Goal: Check status: Check status

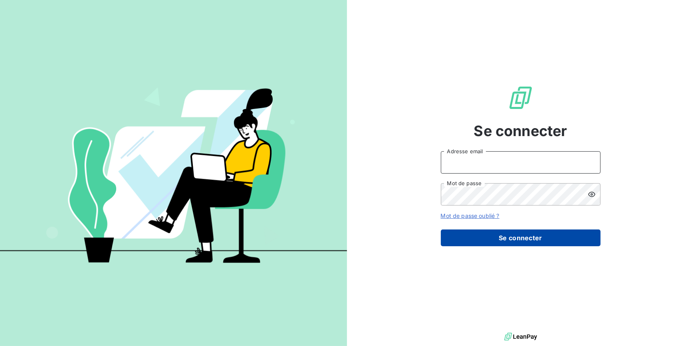
type input "[PERSON_NAME][EMAIL_ADDRESS][DOMAIN_NAME]"
click at [465, 233] on button "Se connecter" at bounding box center [521, 238] width 160 height 17
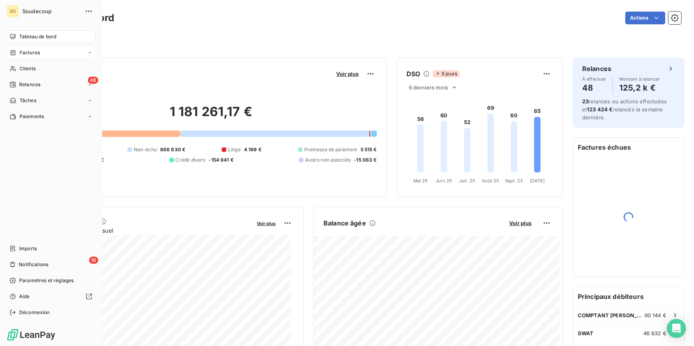
click at [24, 50] on span "Factures" at bounding box center [30, 52] width 20 height 7
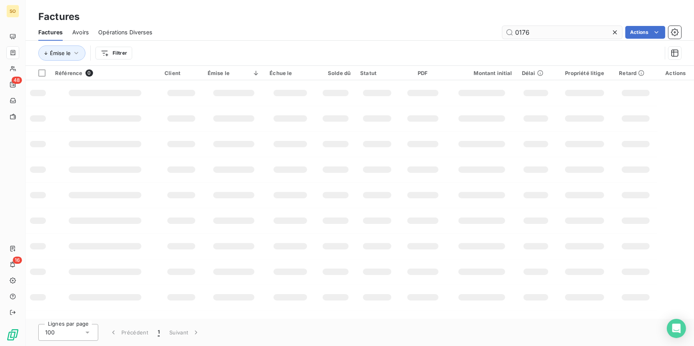
click at [581, 28] on input "0176" at bounding box center [563, 32] width 120 height 13
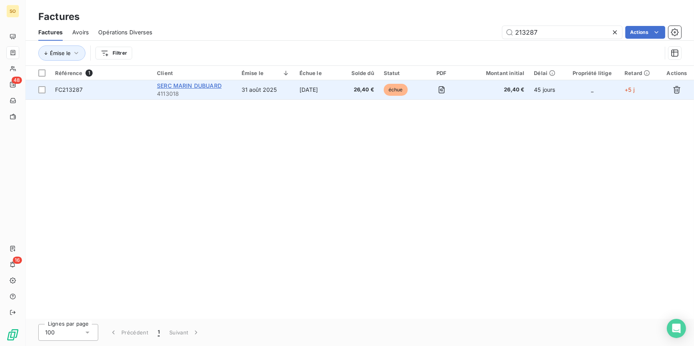
type input "213287"
click at [213, 87] on span "SERC MARIN DUBUARD" at bounding box center [189, 85] width 65 height 7
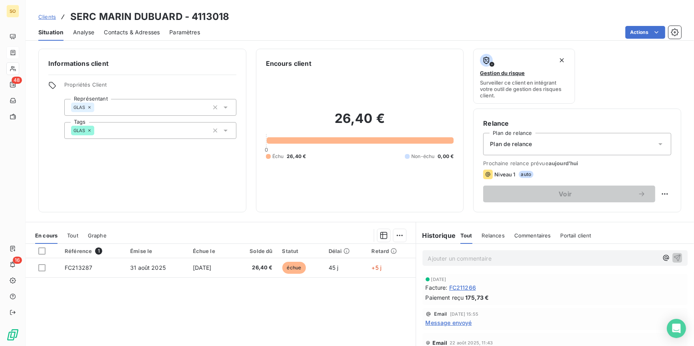
scroll to position [36, 0]
